Goal: Register for event/course

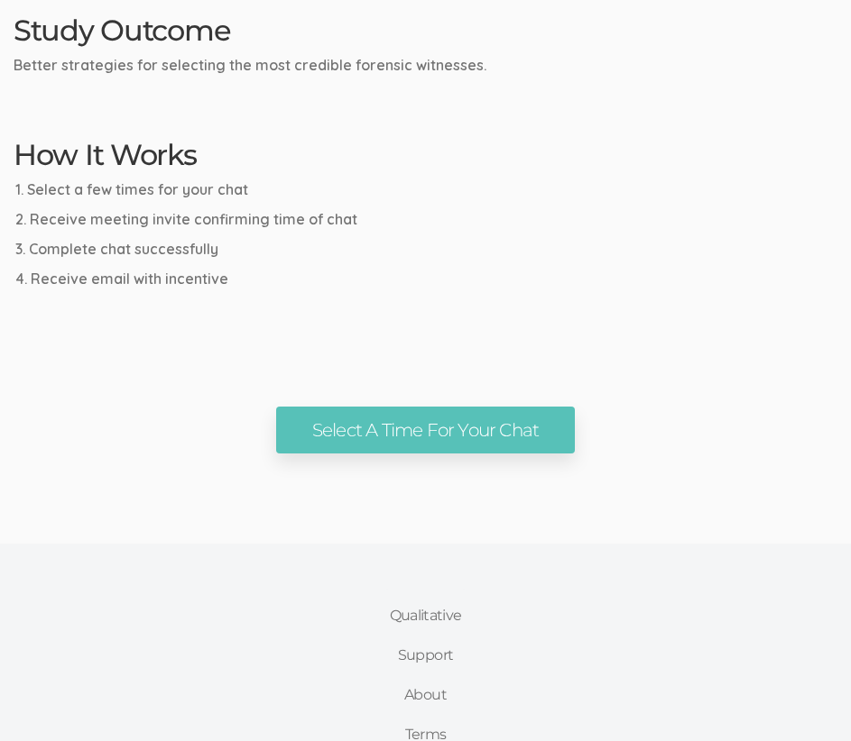
scroll to position [902, 0]
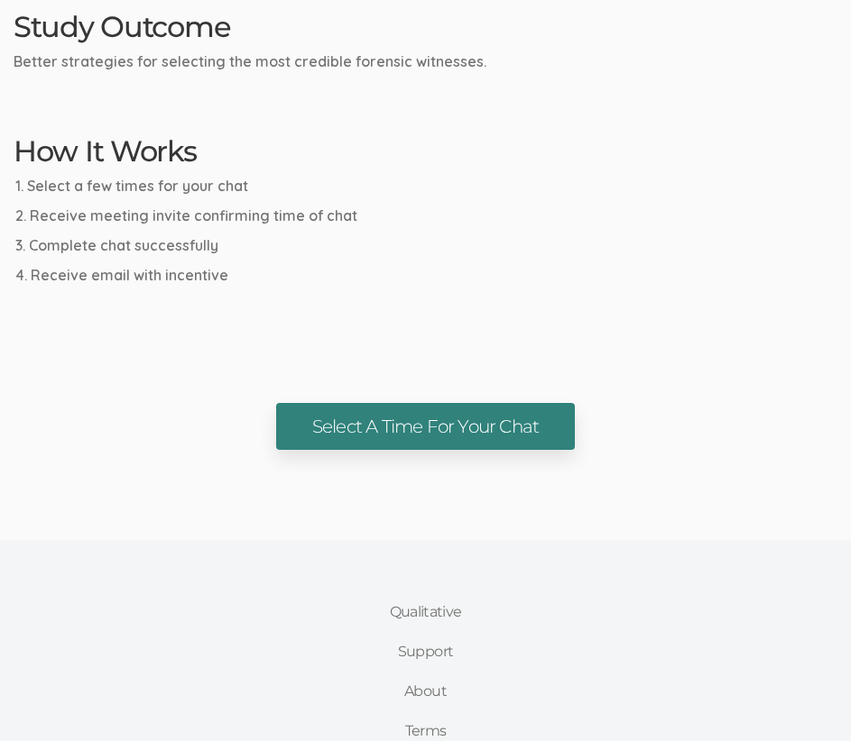
click at [453, 418] on link "Select A Time For Your Chat" at bounding box center [425, 427] width 299 height 48
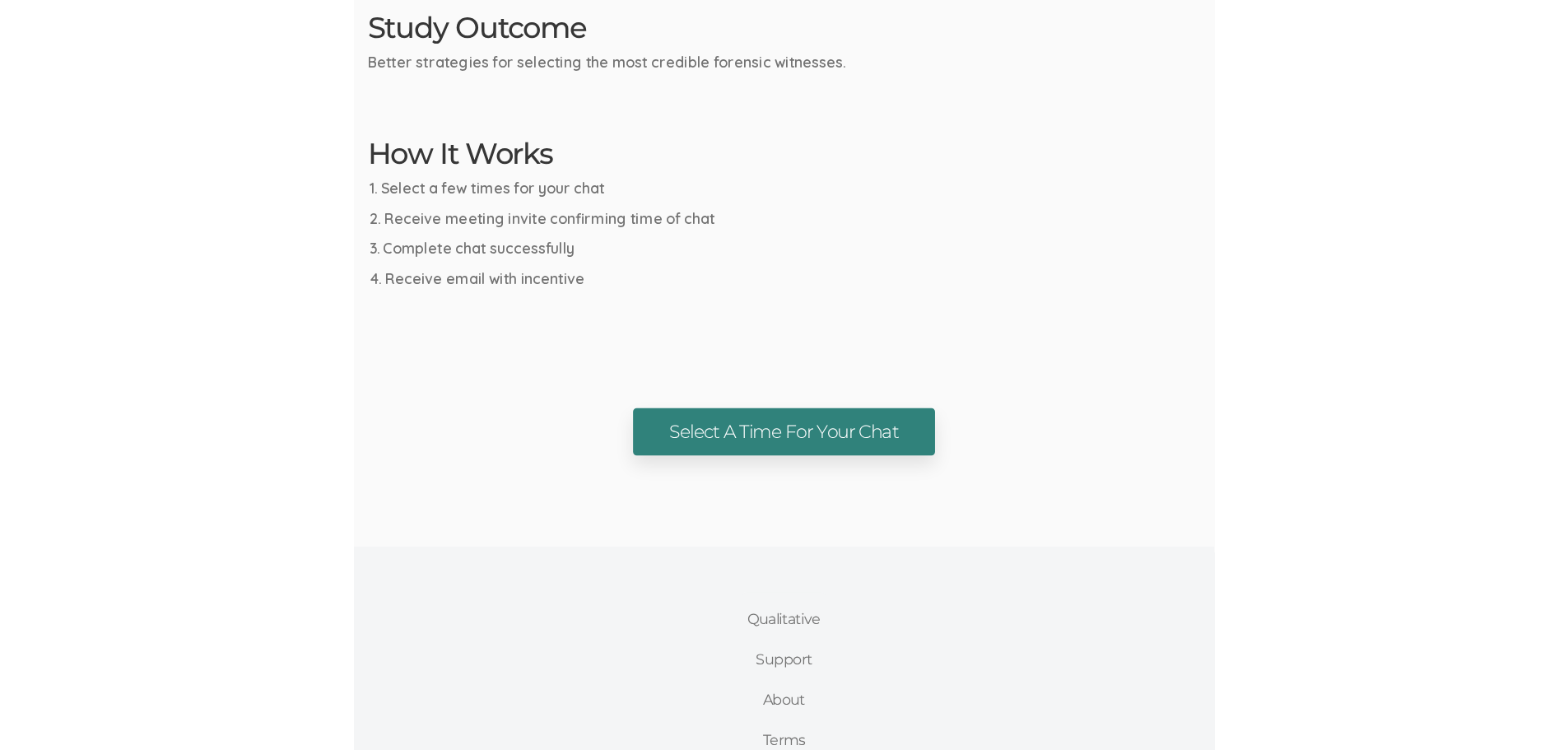
scroll to position [751, 0]
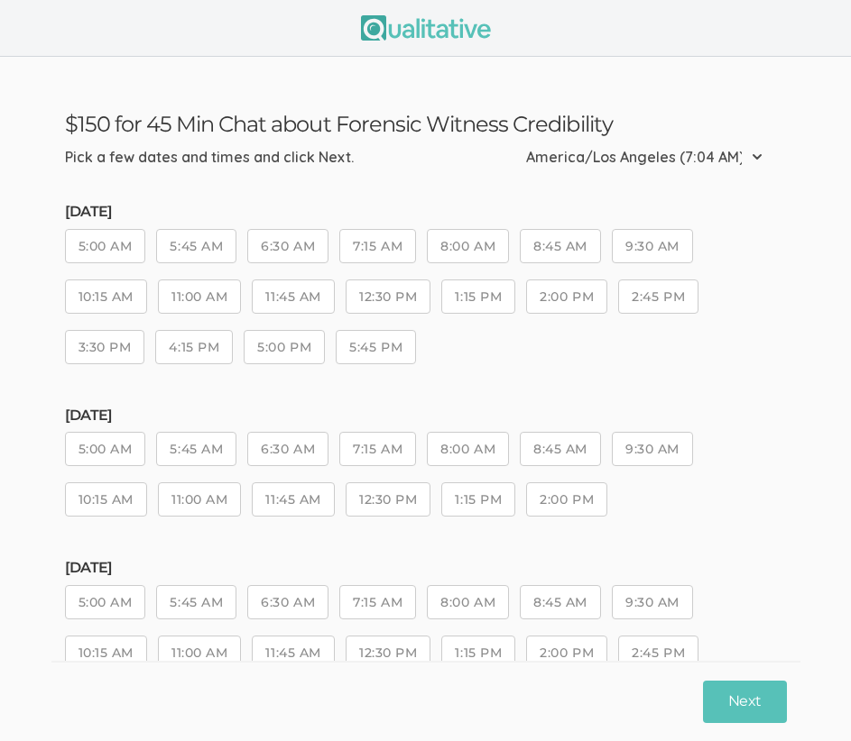
click at [198, 297] on button "11:00 AM" at bounding box center [199, 297] width 83 height 34
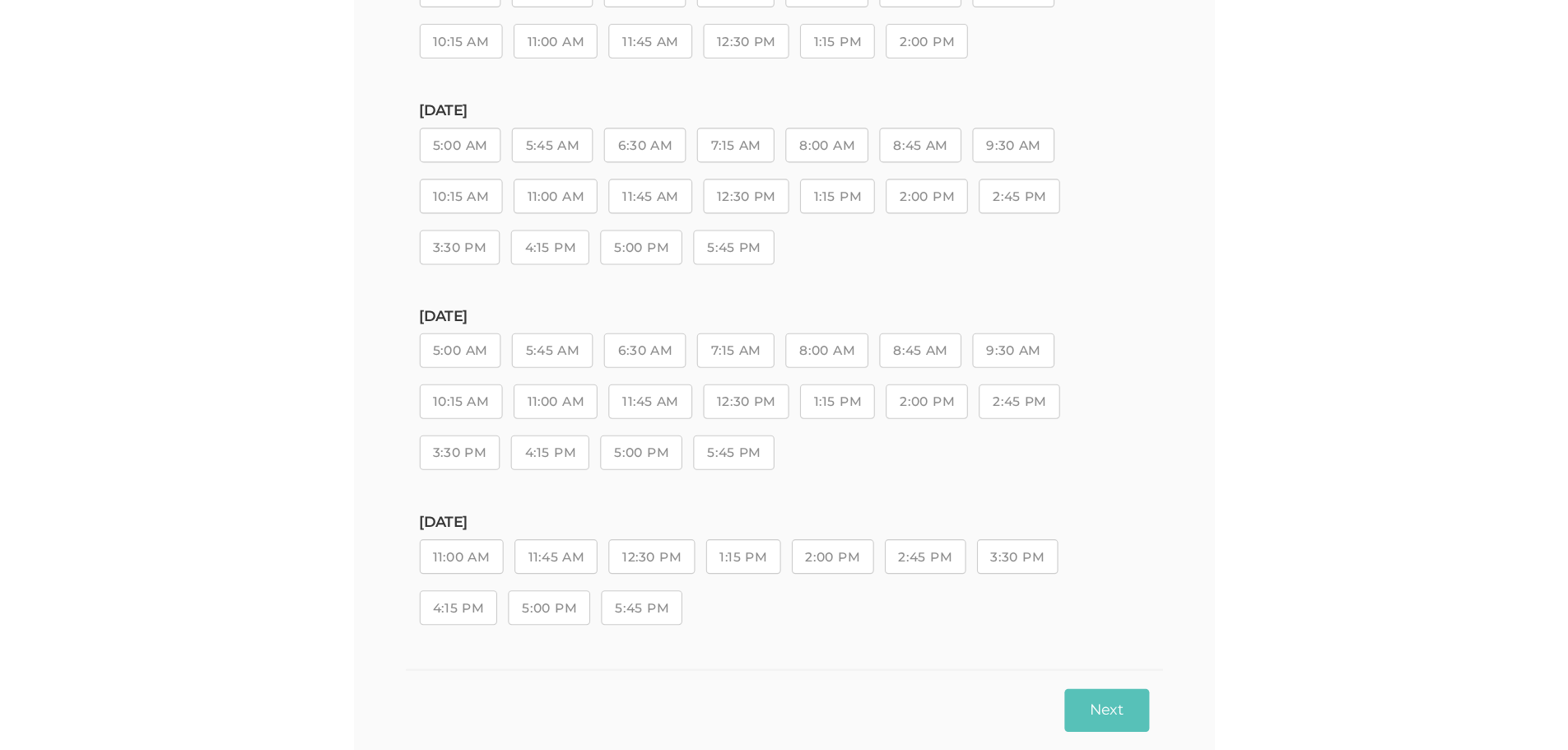
scroll to position [346, 0]
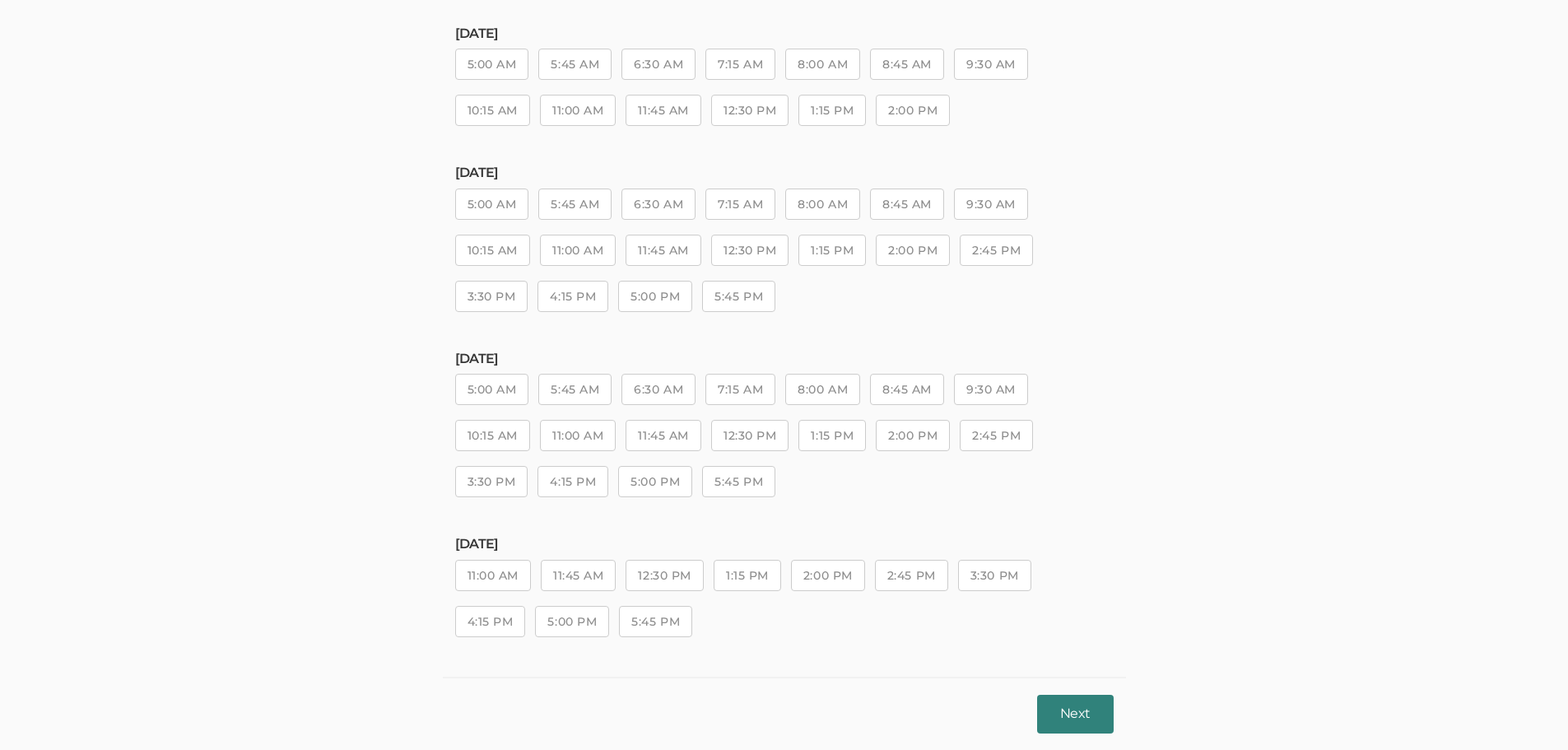
click at [788, 676] on button "Next" at bounding box center [1074, 714] width 76 height 38
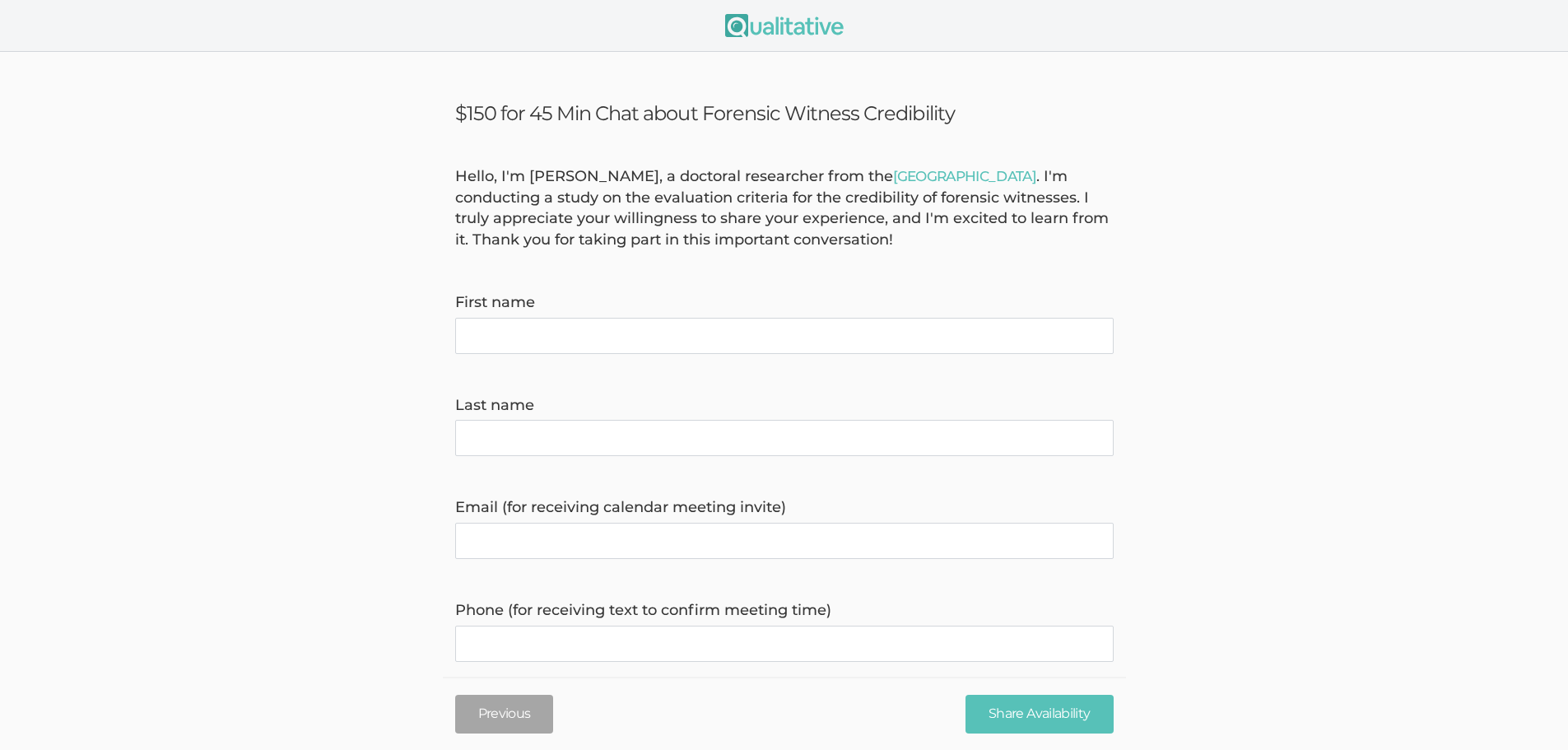
click at [646, 328] on name "First name" at bounding box center [785, 336] width 659 height 36
type name "[PERSON_NAME]"
type invite\) "[EMAIL_ADDRESS][DOMAIN_NAME]"
type time\) "5098698753"
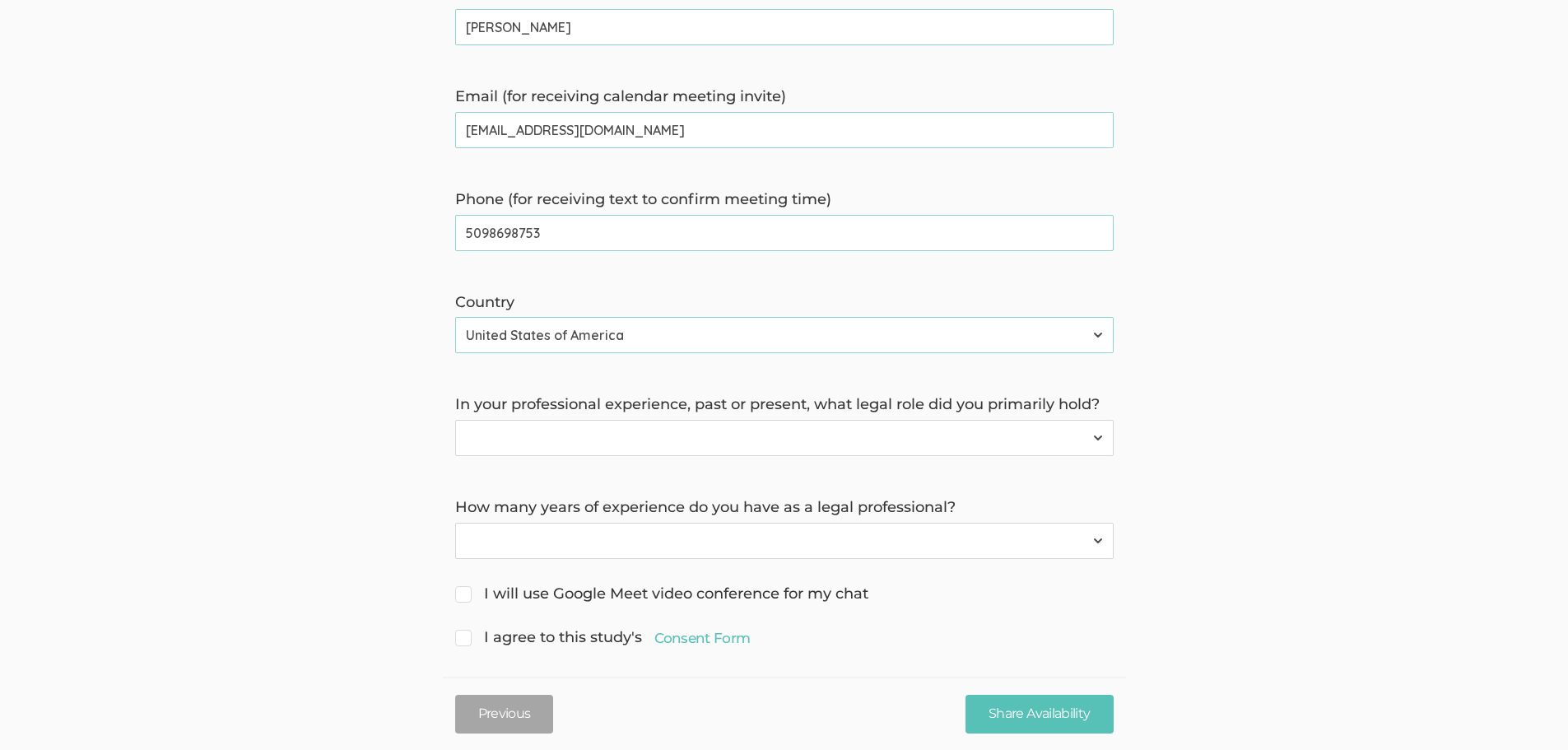
scroll to position [411, 0]
click at [707, 434] on select "Forensic Professional (also includes Forensic Analyst or Forensic Examiner) Inv…" at bounding box center [785, 437] width 659 height 36
select select "3"
click at [455, 419] on select "Forensic Professional (also includes Forensic Analyst or Forensic Examiner) Inv…" at bounding box center [785, 437] width 659 height 36
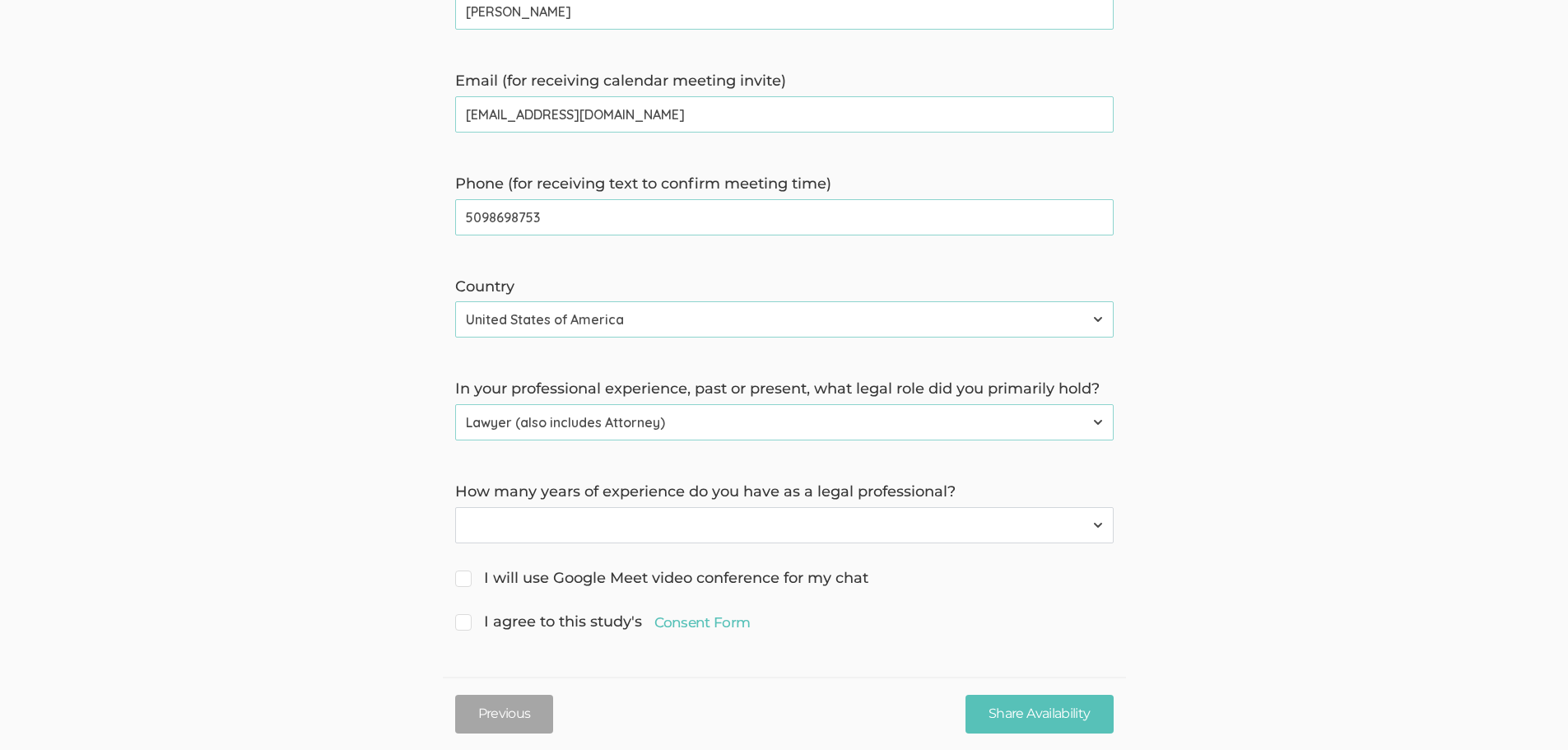
click at [788, 521] on select "Less than 1 year 1 to 4 years 5+ years" at bounding box center [785, 526] width 659 height 36
select select "2"
click at [455, 507] on select "Less than 1 year 1 to 4 years 5+ years" at bounding box center [785, 526] width 659 height 36
click at [469, 571] on span "I will use Google Meet video conference for my chat" at bounding box center [662, 578] width 413 height 21
click at [466, 571] on input "I will use Google Meet video conference for my chat" at bounding box center [461, 577] width 11 height 11
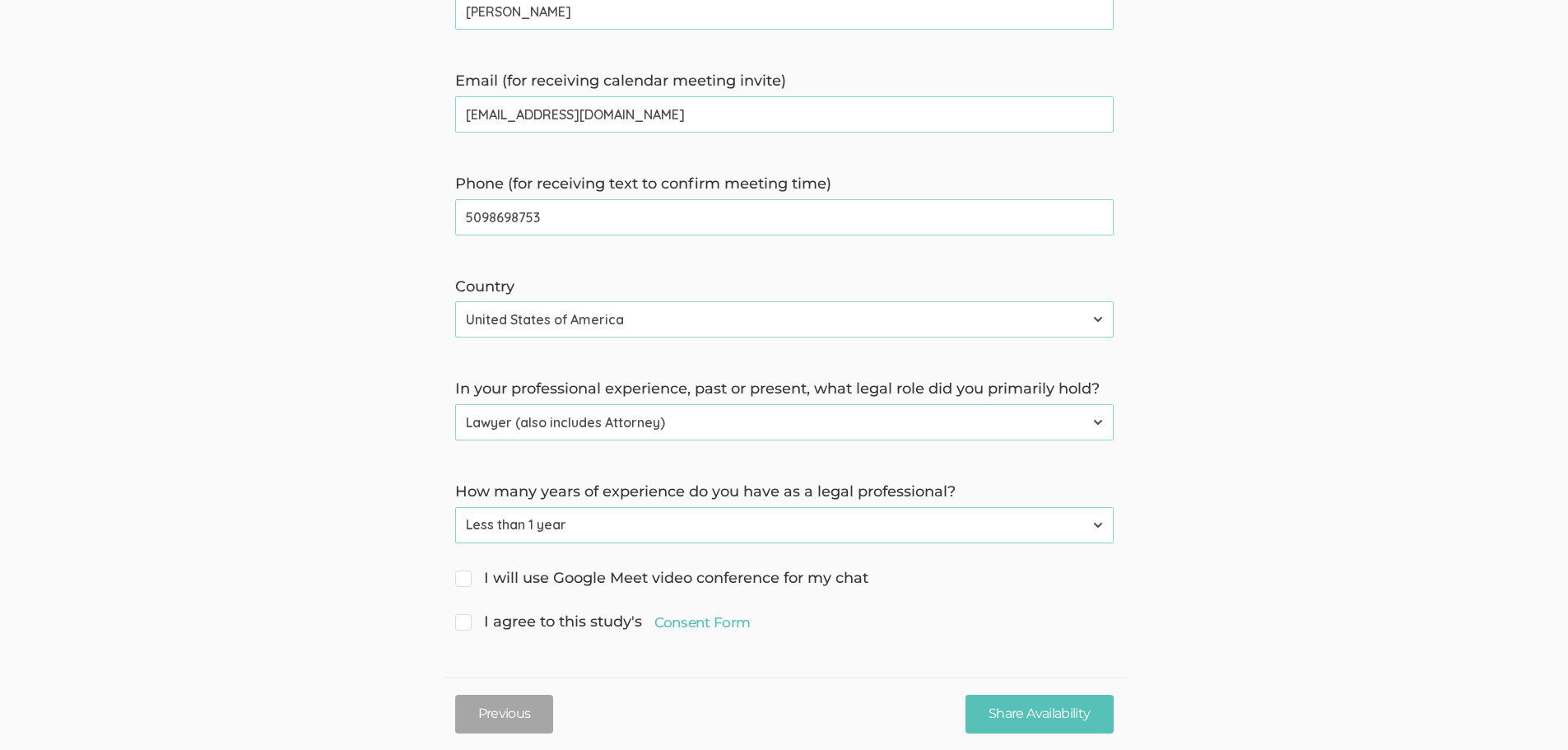
checkbox input "true"
click at [464, 617] on input "I agree to this study's Consent Form" at bounding box center [461, 620] width 11 height 11
checkbox input "true"
click at [788, 676] on input "Share Availability" at bounding box center [1039, 714] width 147 height 38
